Goal: Information Seeking & Learning: Learn about a topic

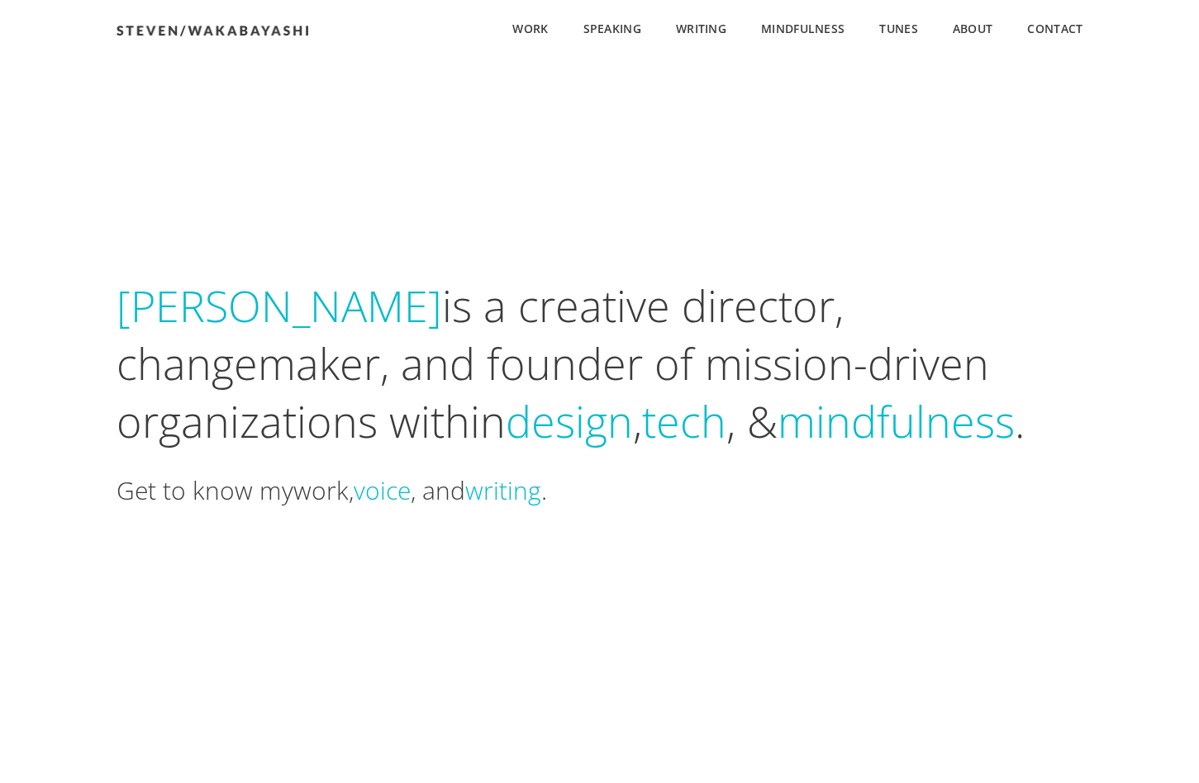
click at [326, 494] on link "work" at bounding box center [320, 490] width 55 height 34
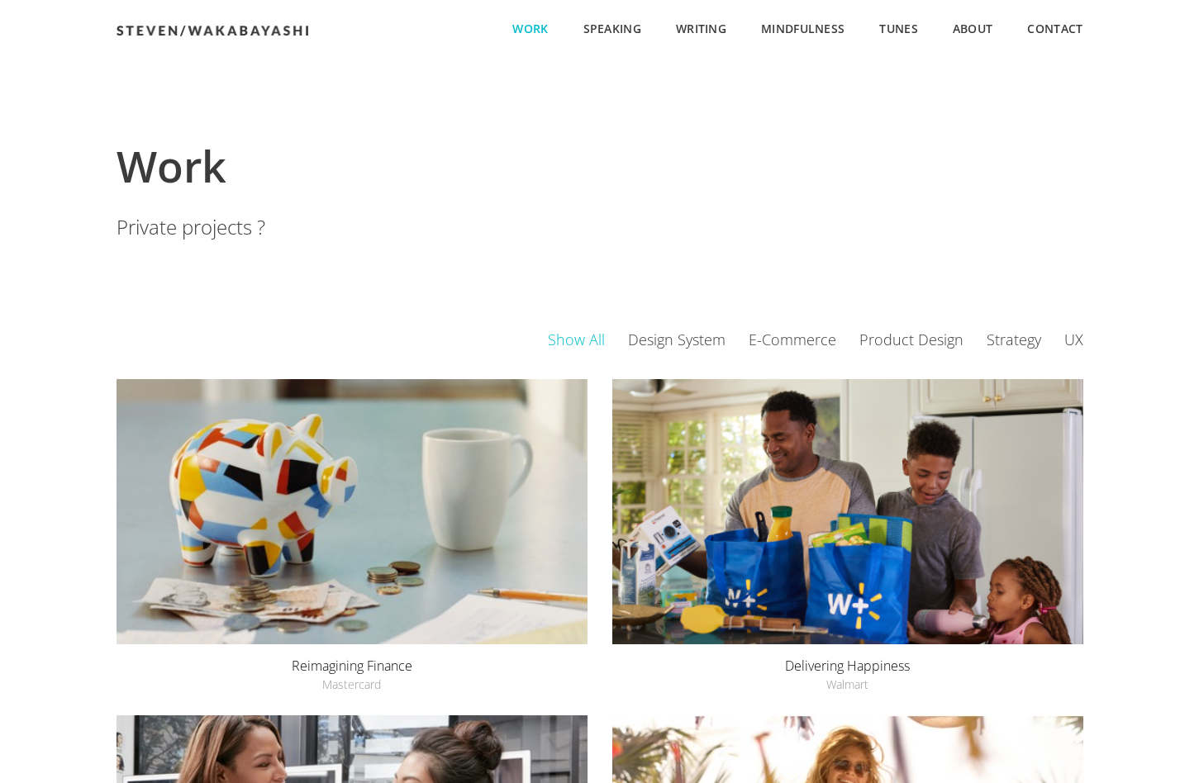
click at [209, 233] on link "Private projects ?" at bounding box center [190, 226] width 149 height 27
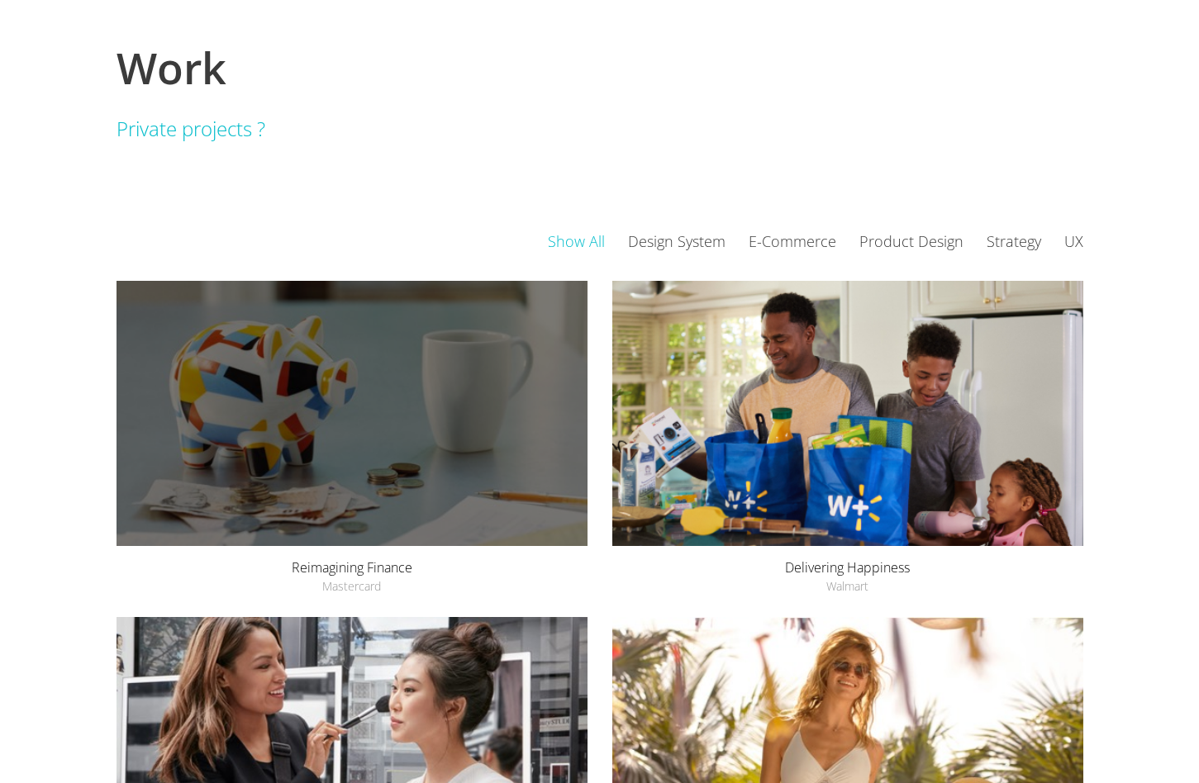
scroll to position [107, 0]
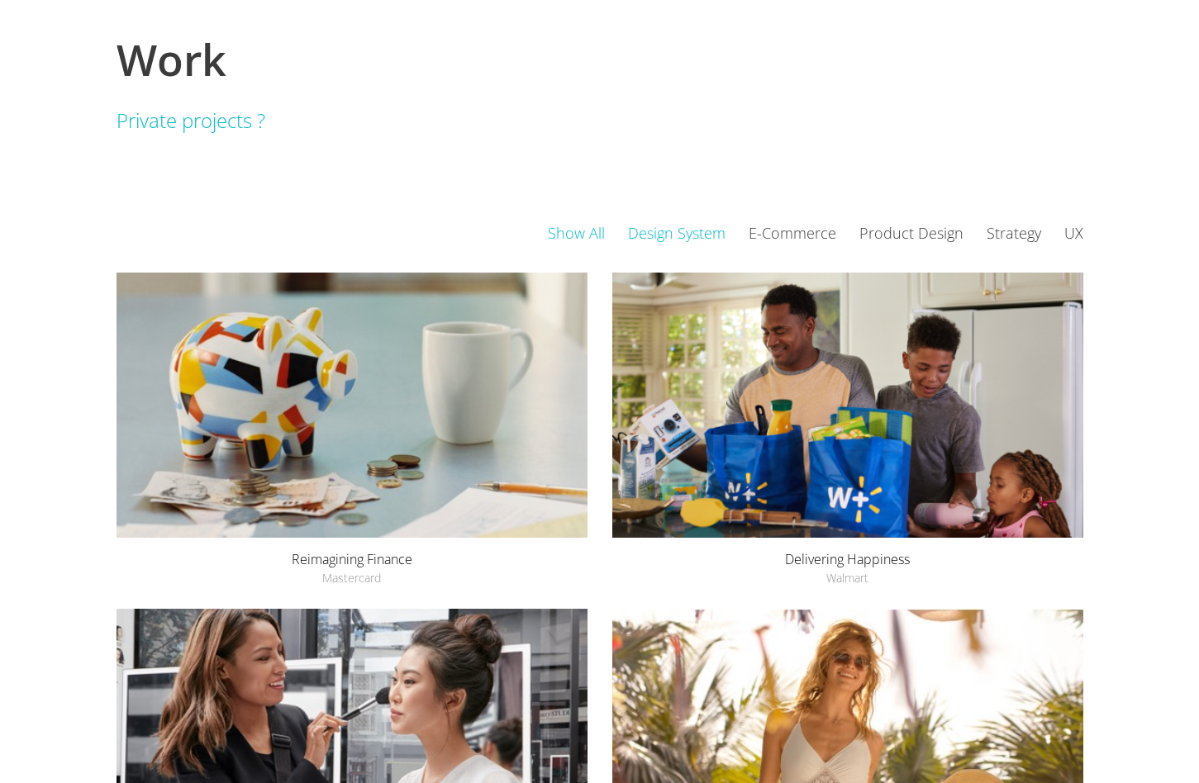
click at [690, 237] on link "Design System" at bounding box center [688, 233] width 121 height 20
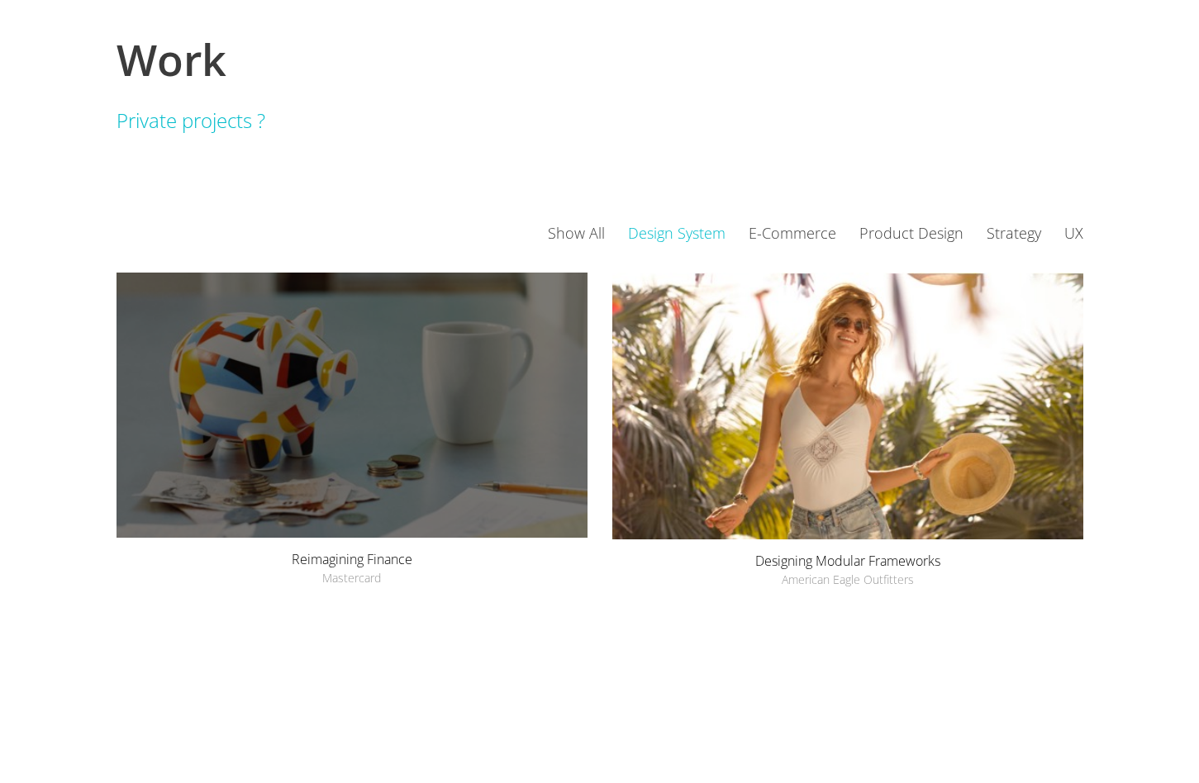
click at [397, 459] on div "Reimagining Finance Mastercard" at bounding box center [351, 405] width 471 height 265
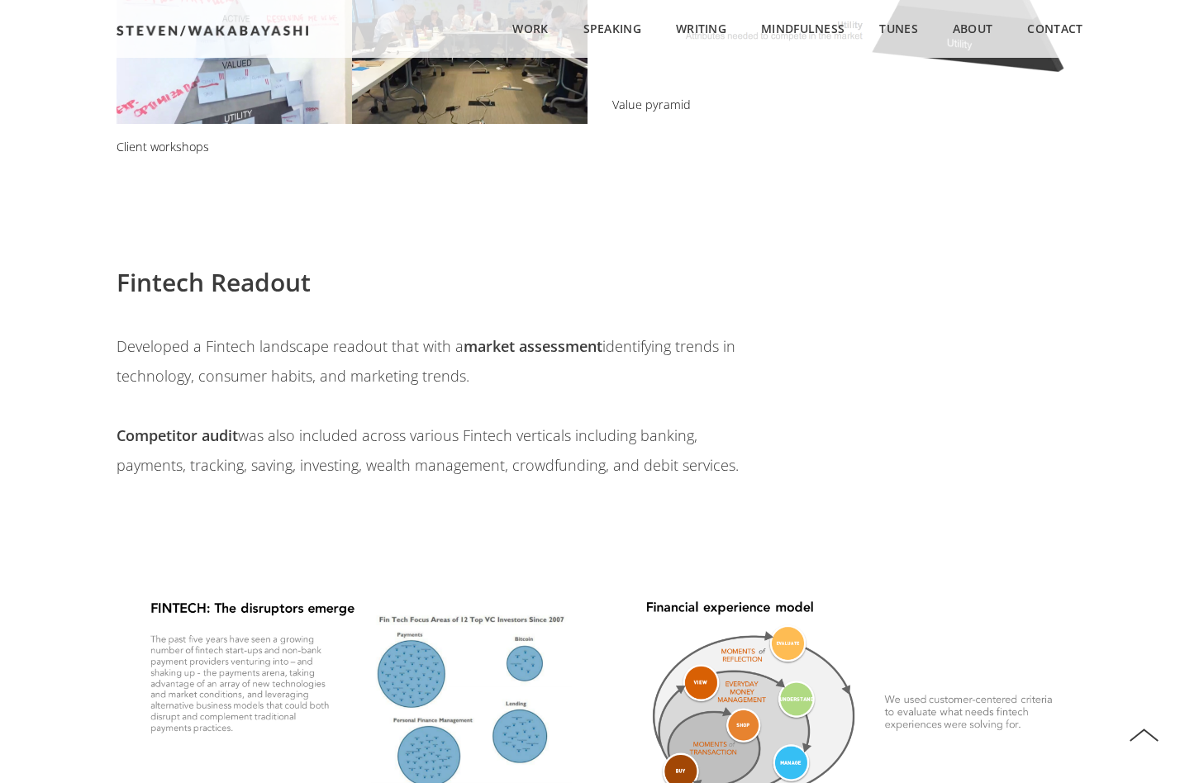
scroll to position [1846, 0]
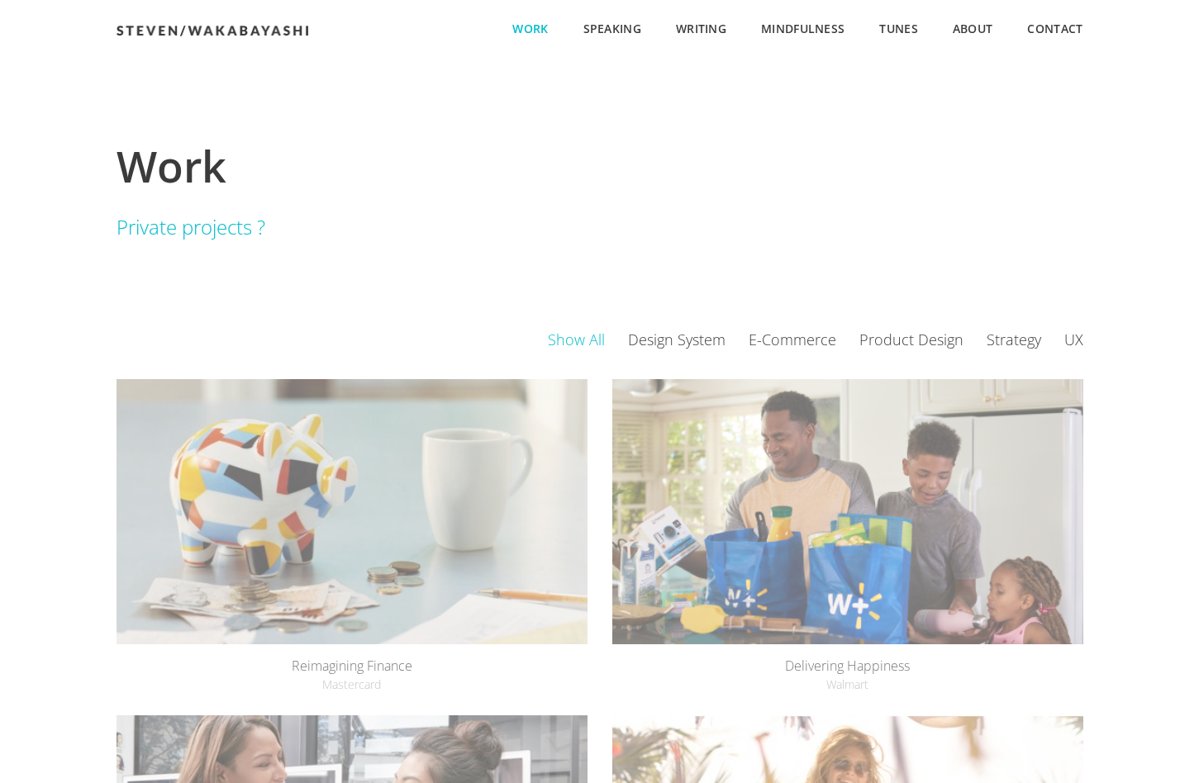
scroll to position [107, 0]
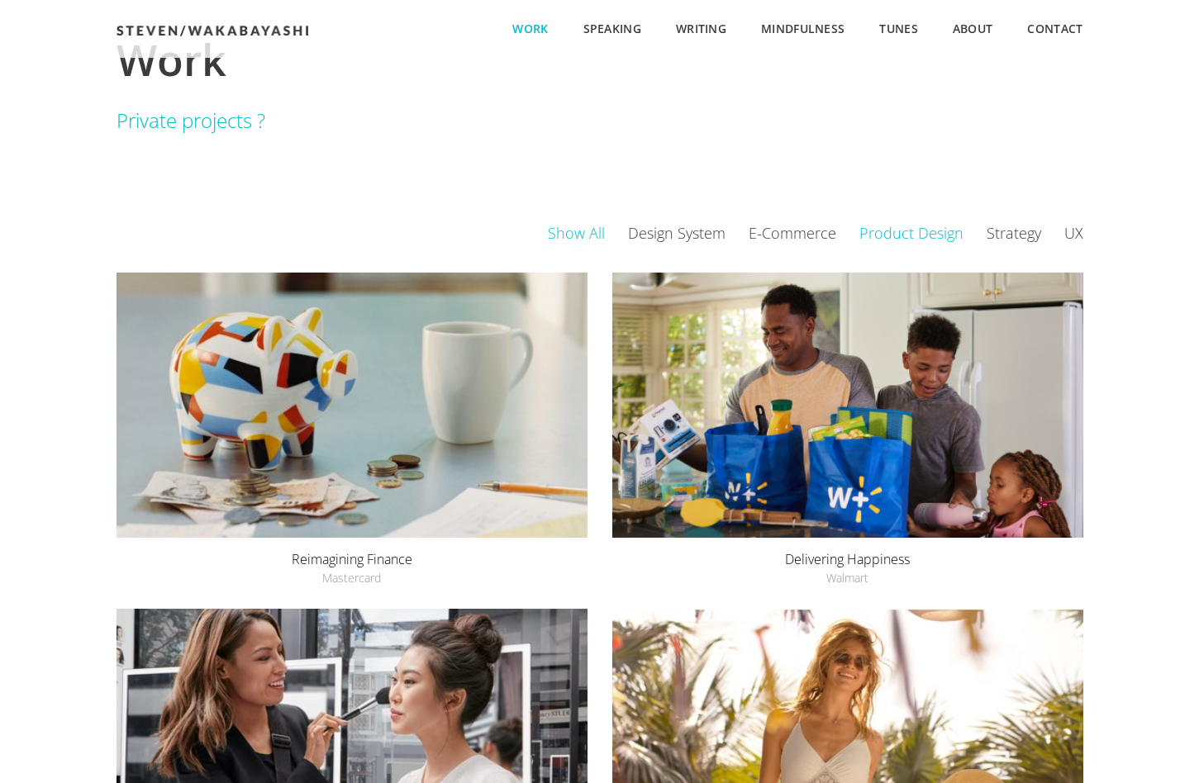
click at [929, 223] on li "Product Design" at bounding box center [922, 233] width 127 height 30
click at [929, 234] on link "Product Design" at bounding box center [922, 233] width 127 height 20
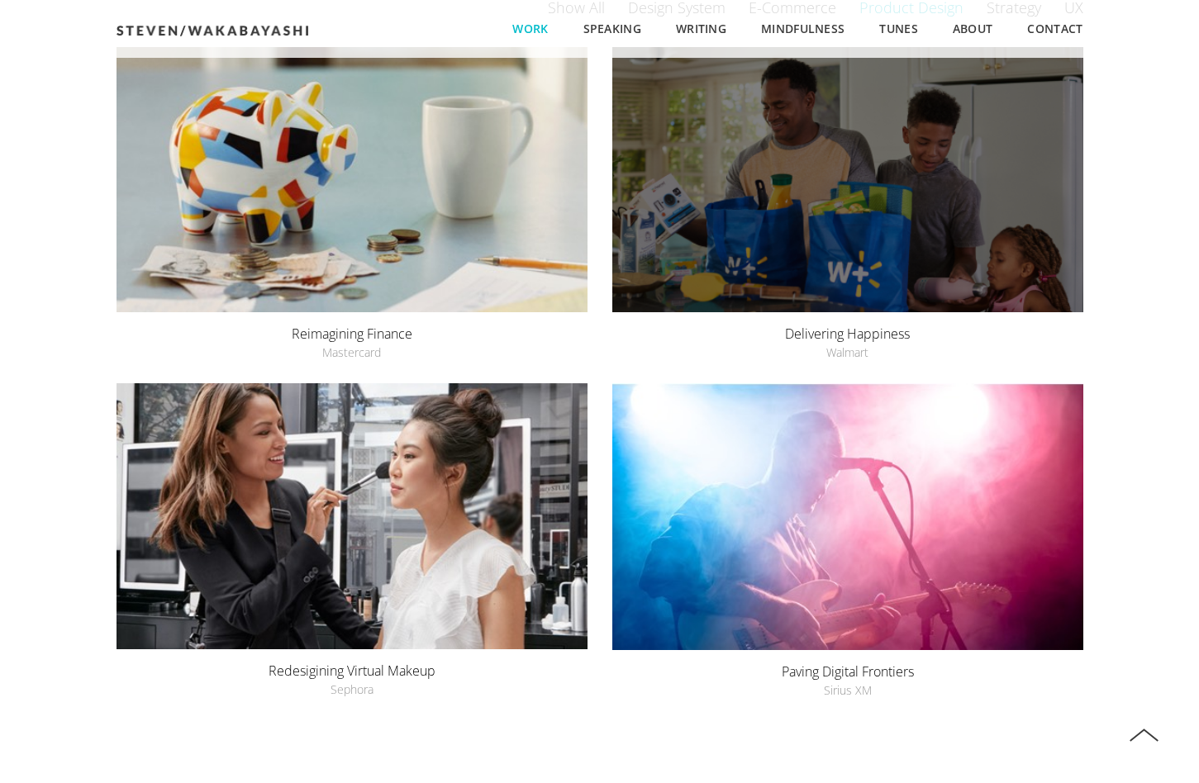
scroll to position [316, 0]
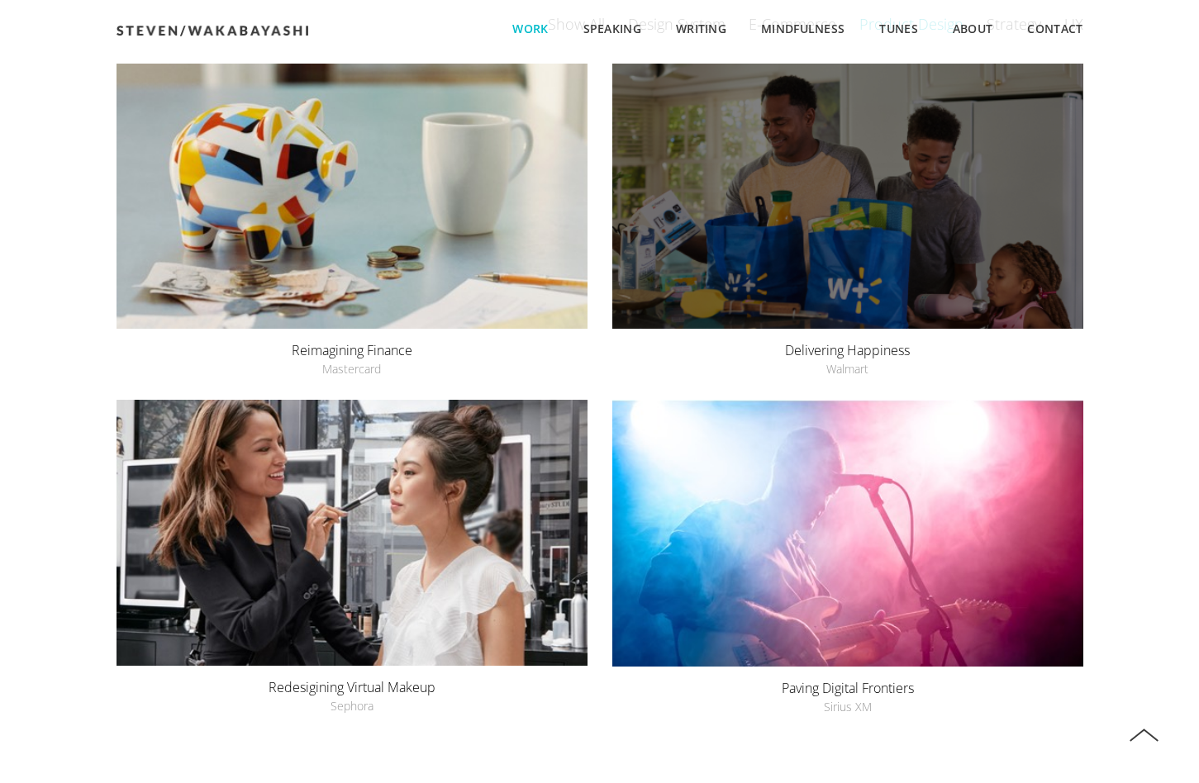
click at [905, 260] on div "Delivering Happiness Walmart" at bounding box center [847, 196] width 471 height 265
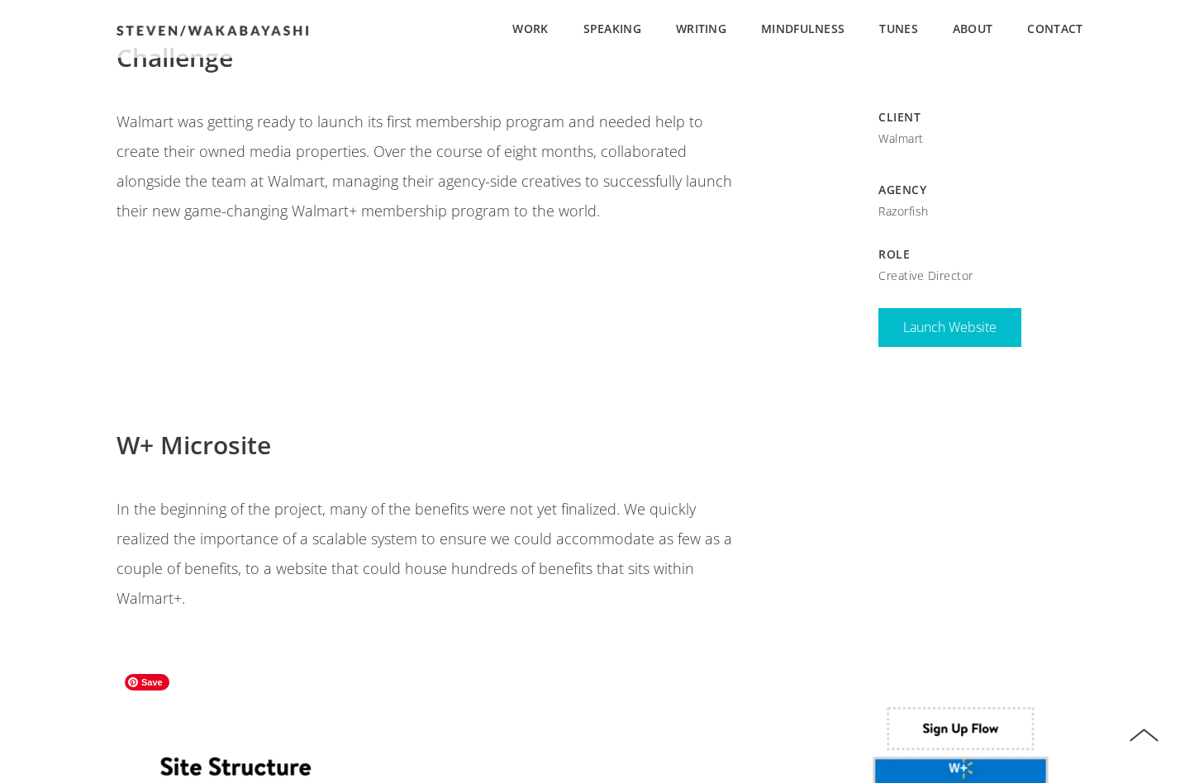
scroll to position [489, 0]
